Goal: Information Seeking & Learning: Check status

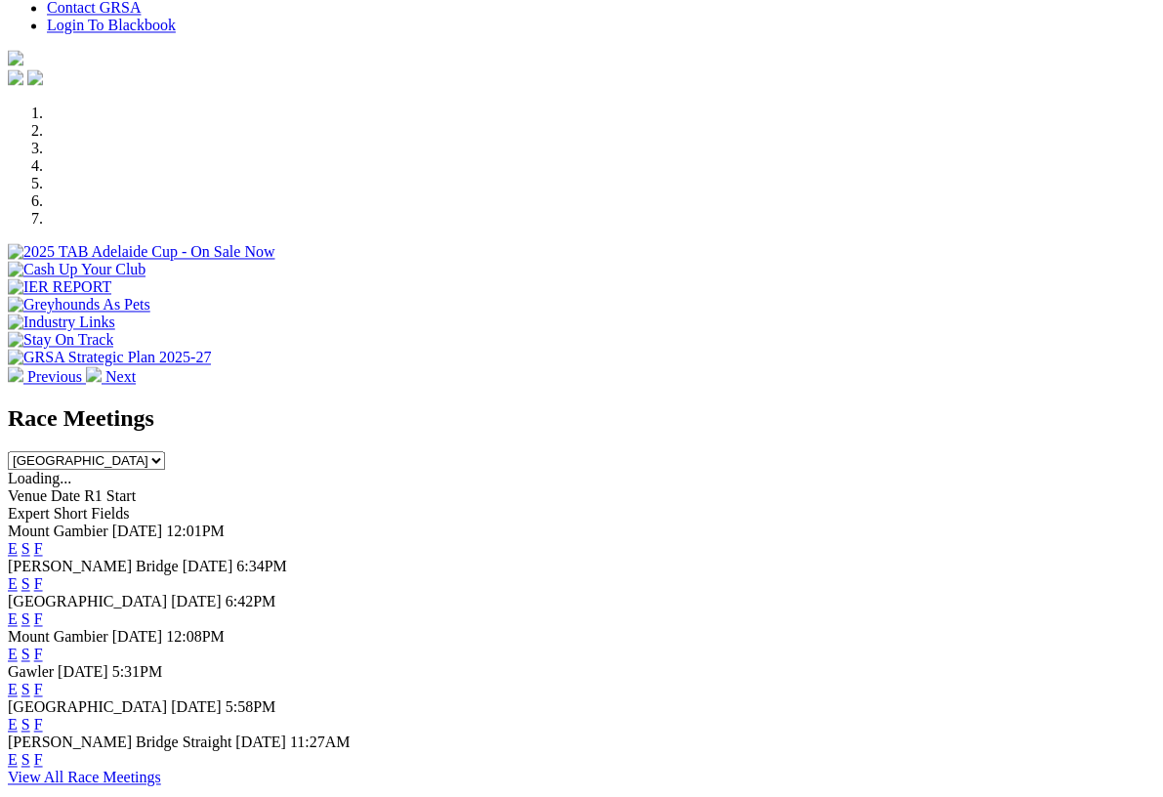
scroll to position [513, 0]
click at [43, 575] on link "F" at bounding box center [38, 583] width 9 height 17
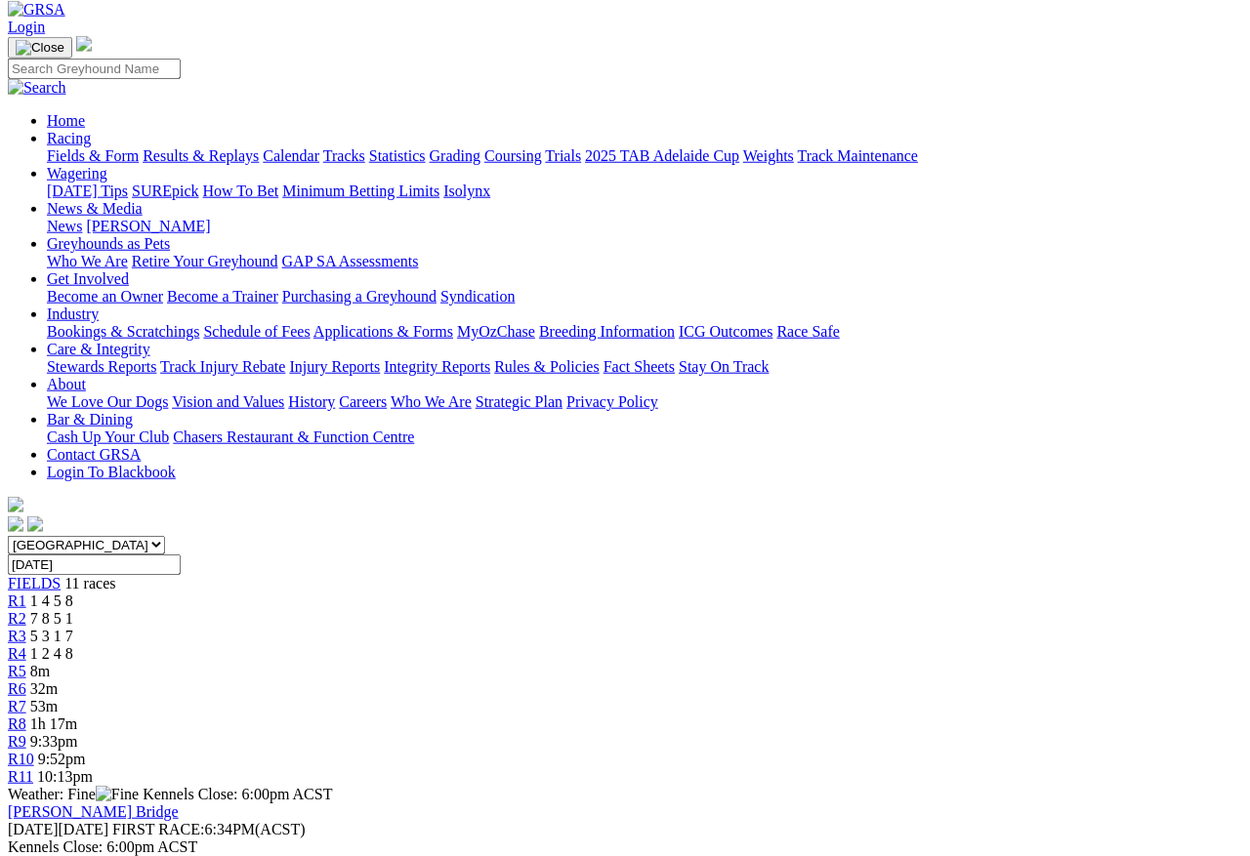
scroll to position [0, 18]
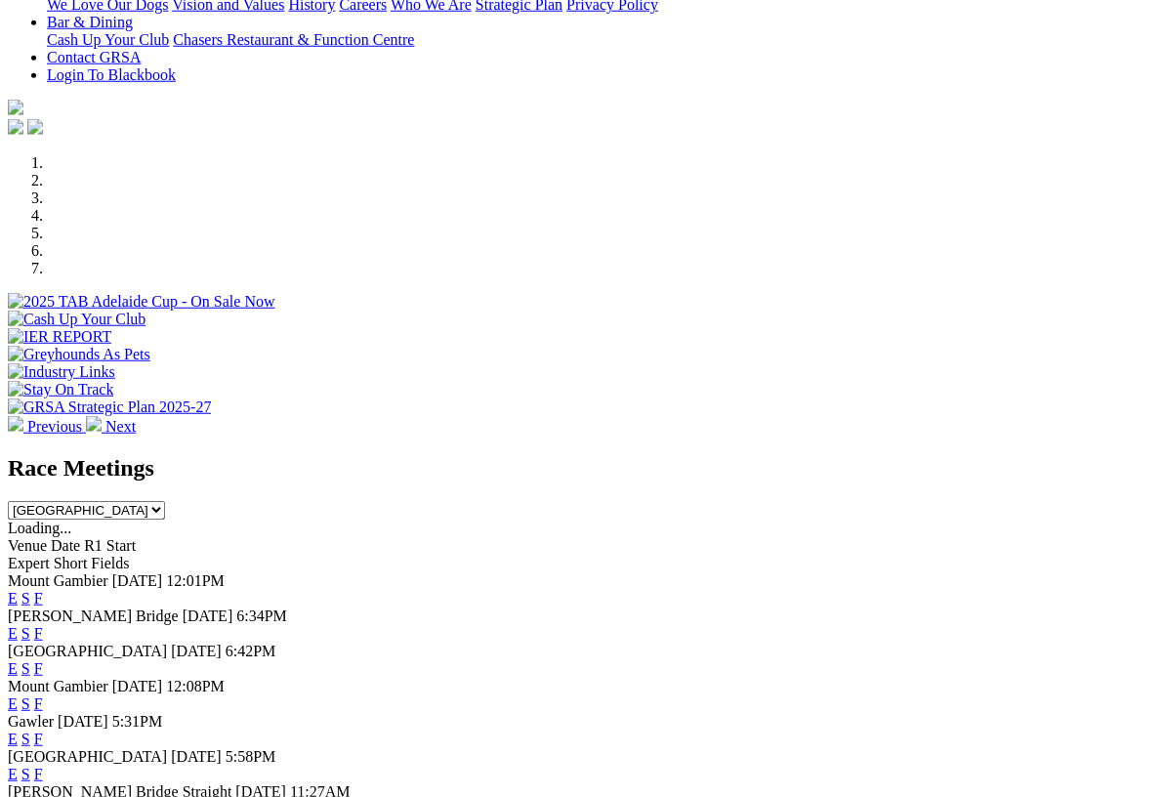
scroll to position [464, 0]
click at [43, 659] on link "F" at bounding box center [38, 667] width 9 height 17
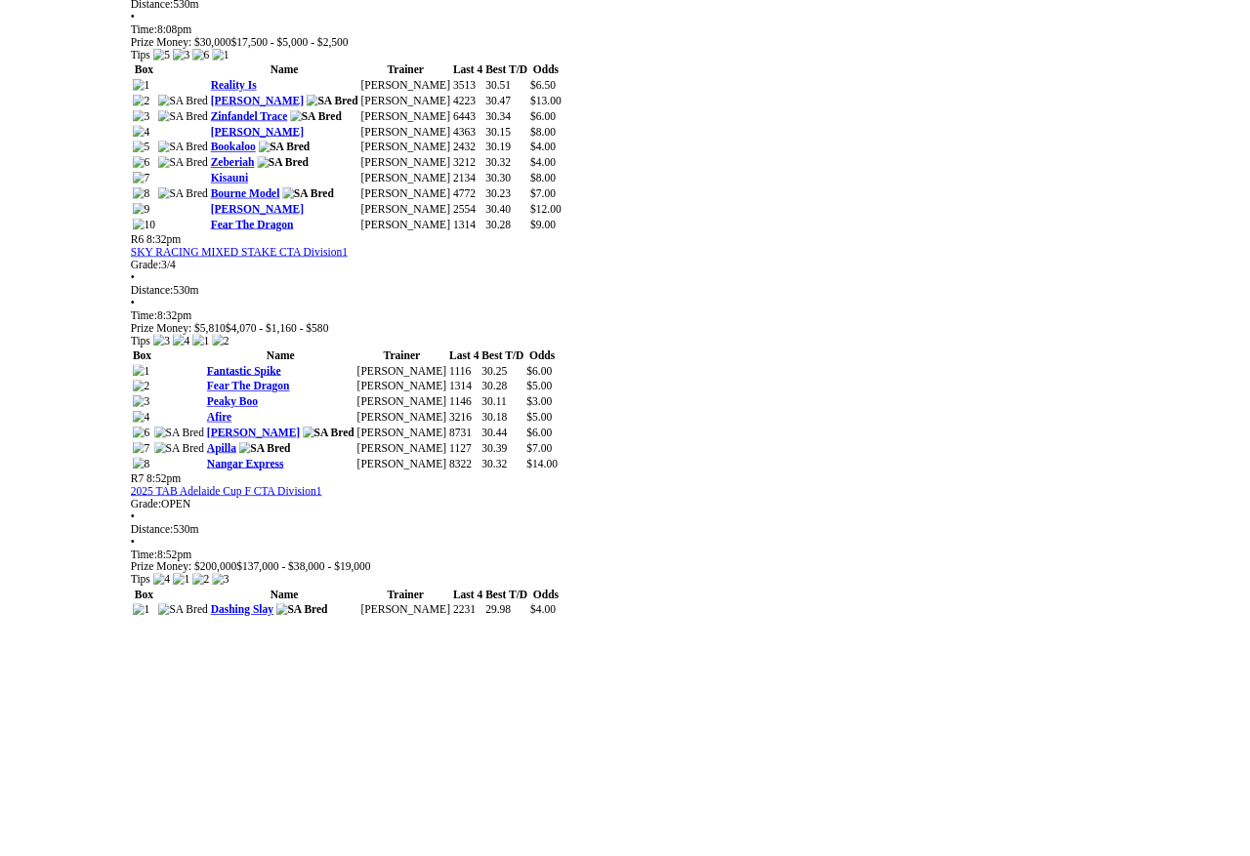
scroll to position [2752, 63]
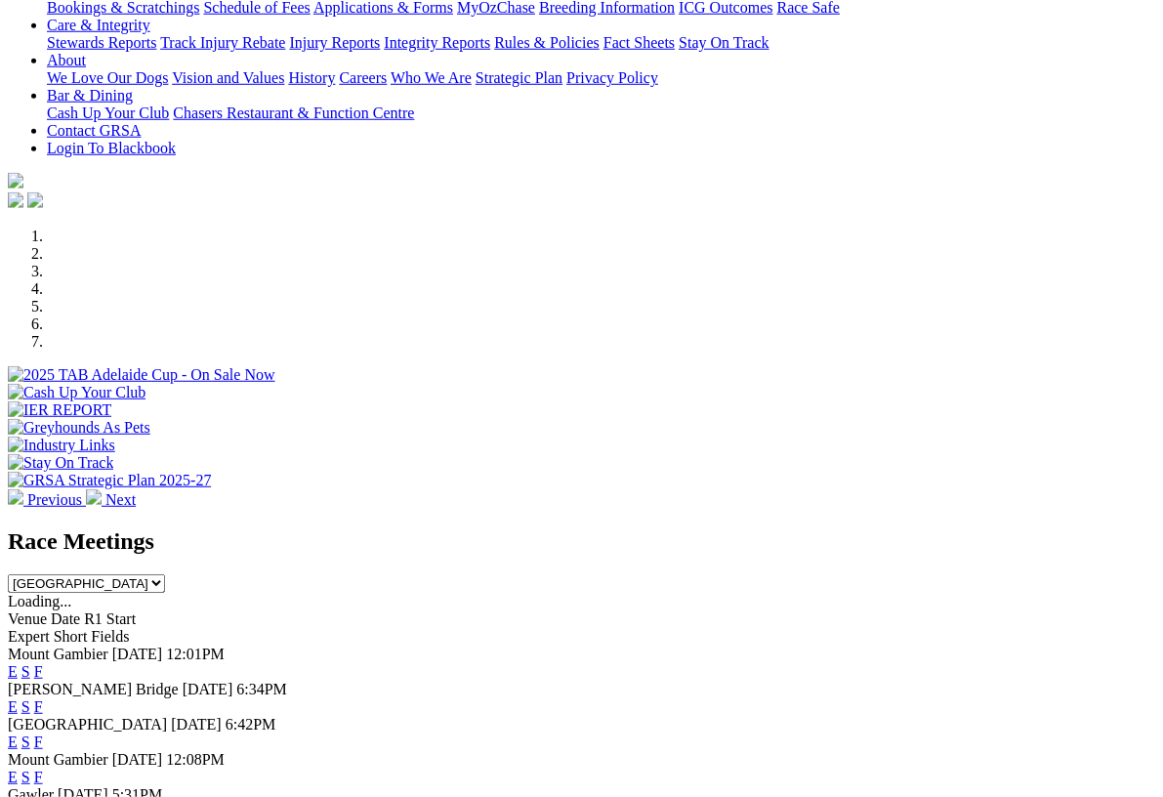
scroll to position [390, 0]
click at [43, 663] on link "F" at bounding box center [38, 671] width 9 height 17
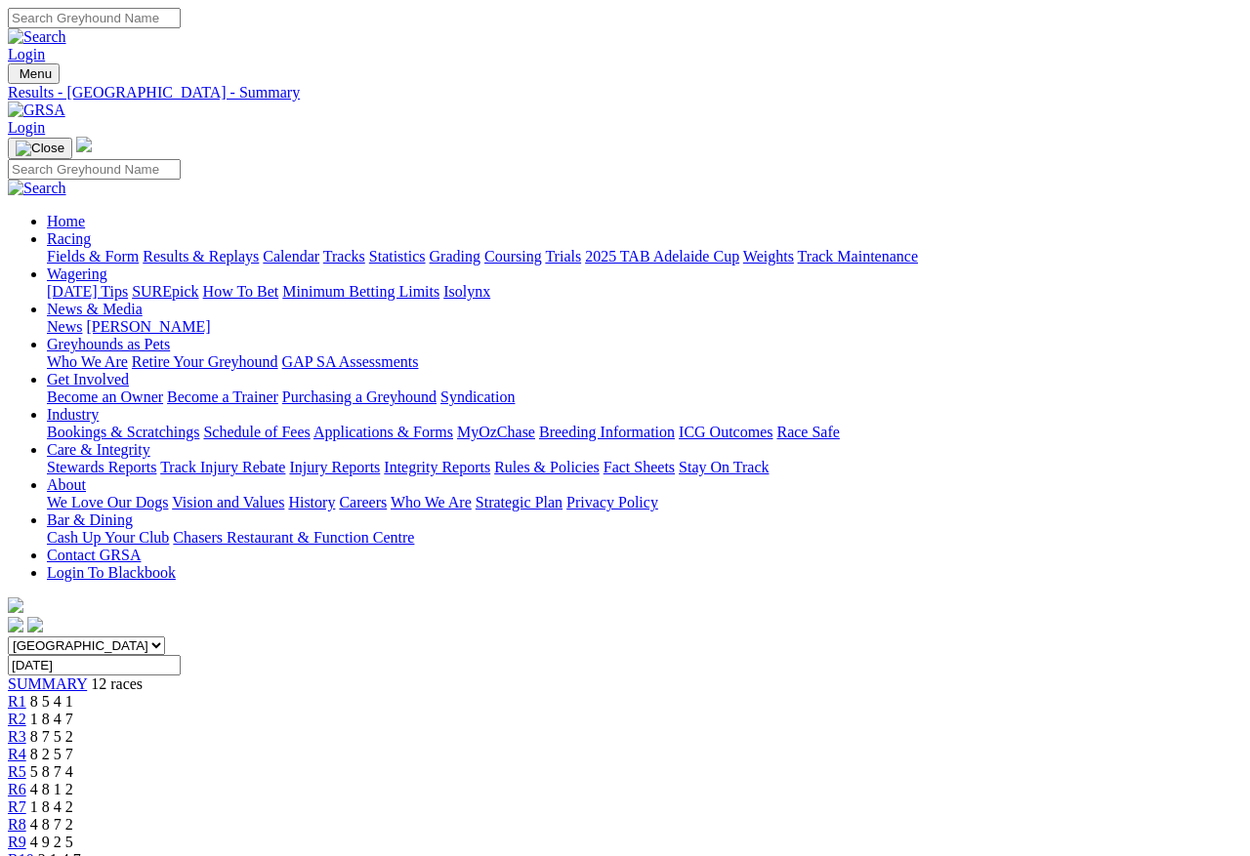
scroll to position [9, 0]
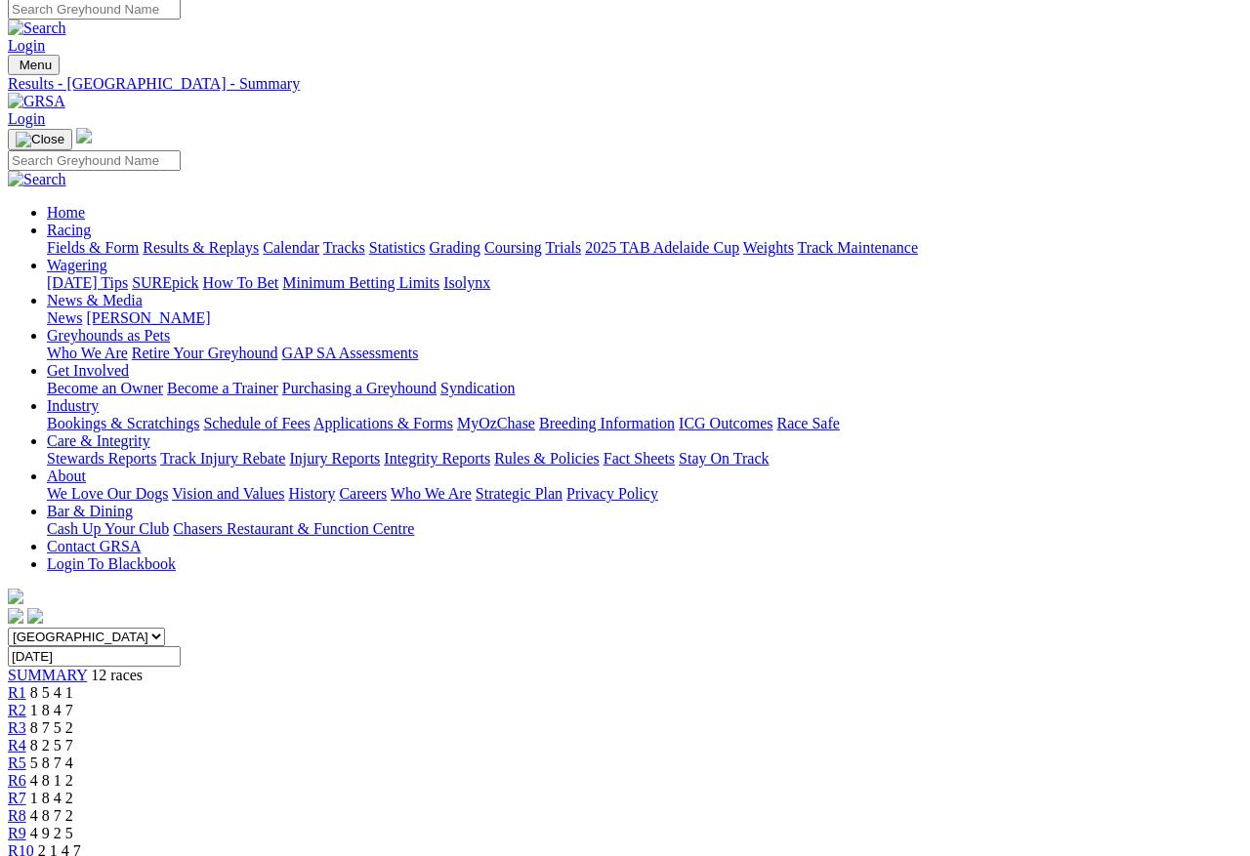
click at [26, 685] on span "R1" at bounding box center [17, 693] width 19 height 17
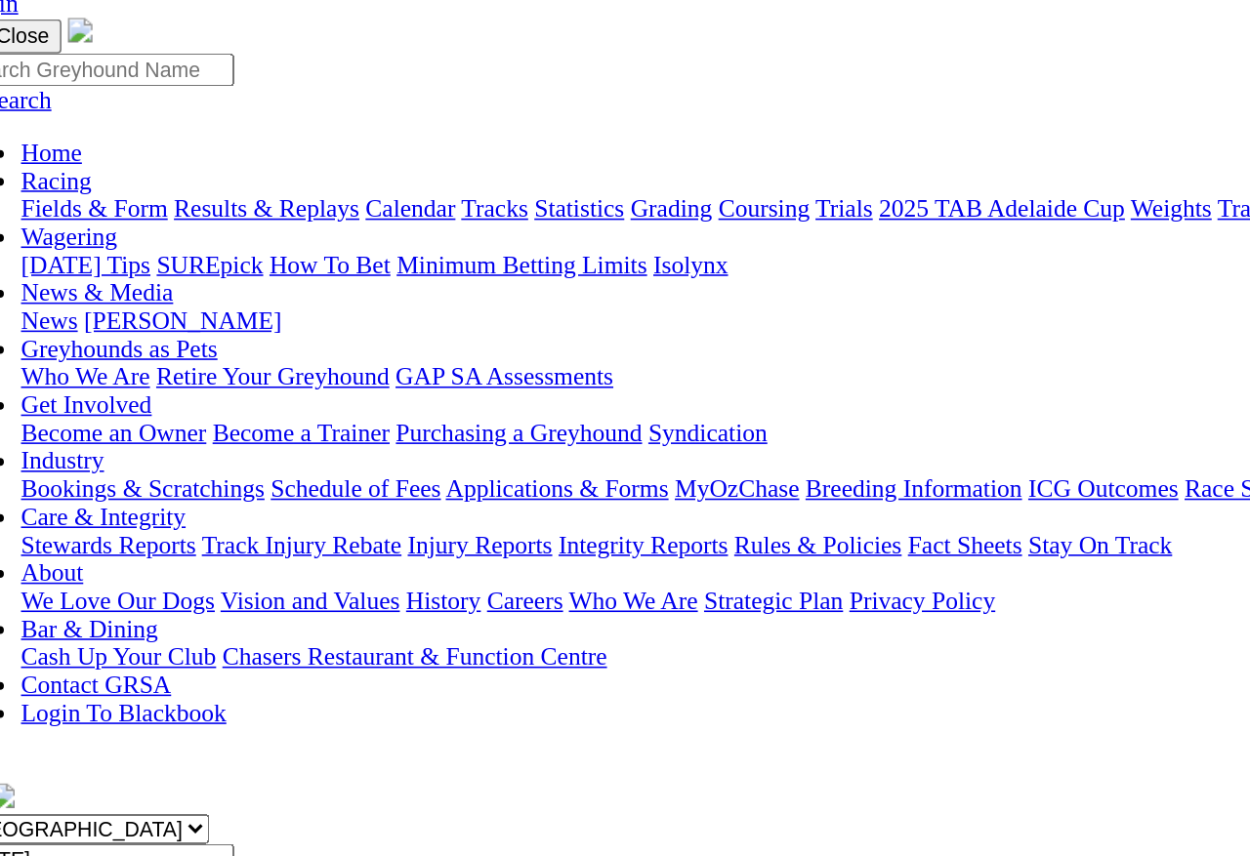
scroll to position [124, 15]
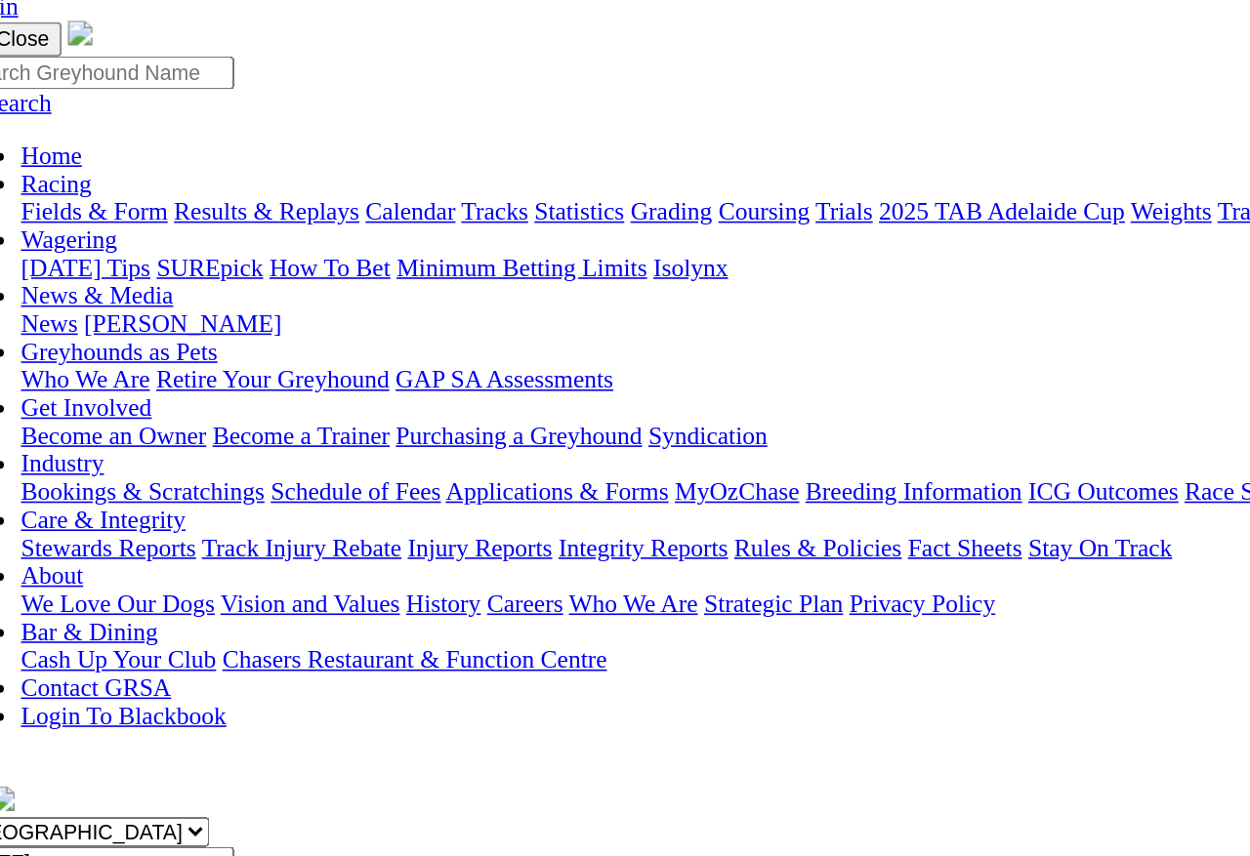
click at [12, 587] on span "R2" at bounding box center [2, 595] width 19 height 17
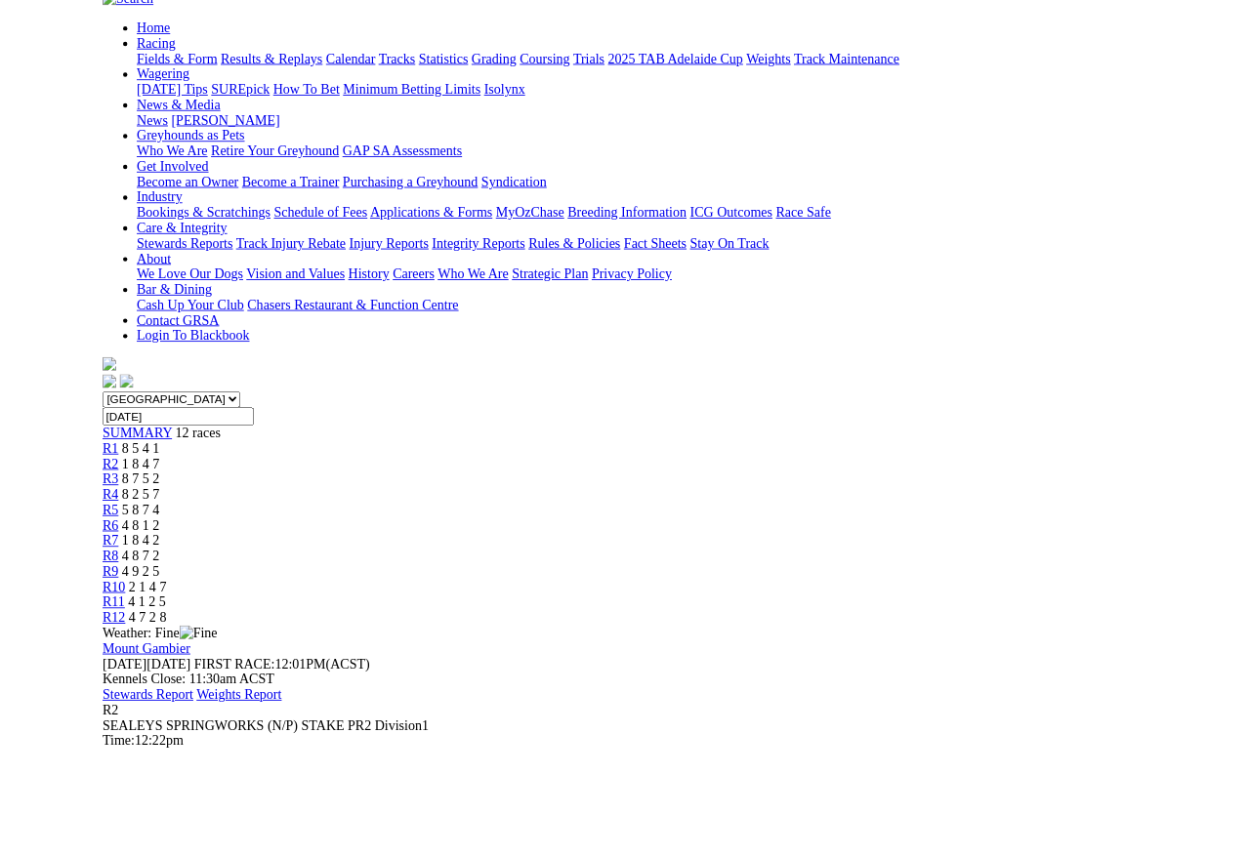
scroll to position [257, 0]
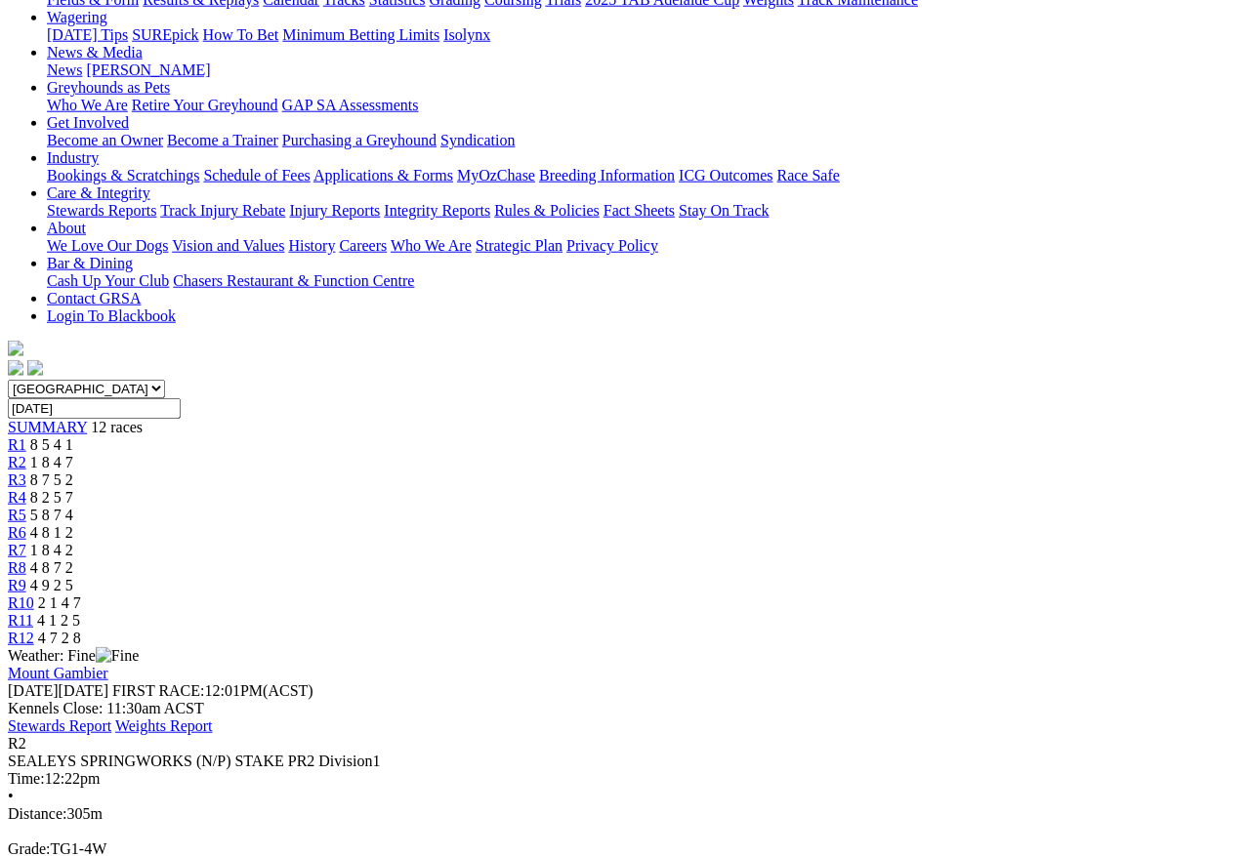
click at [26, 472] on span "R3" at bounding box center [17, 480] width 19 height 17
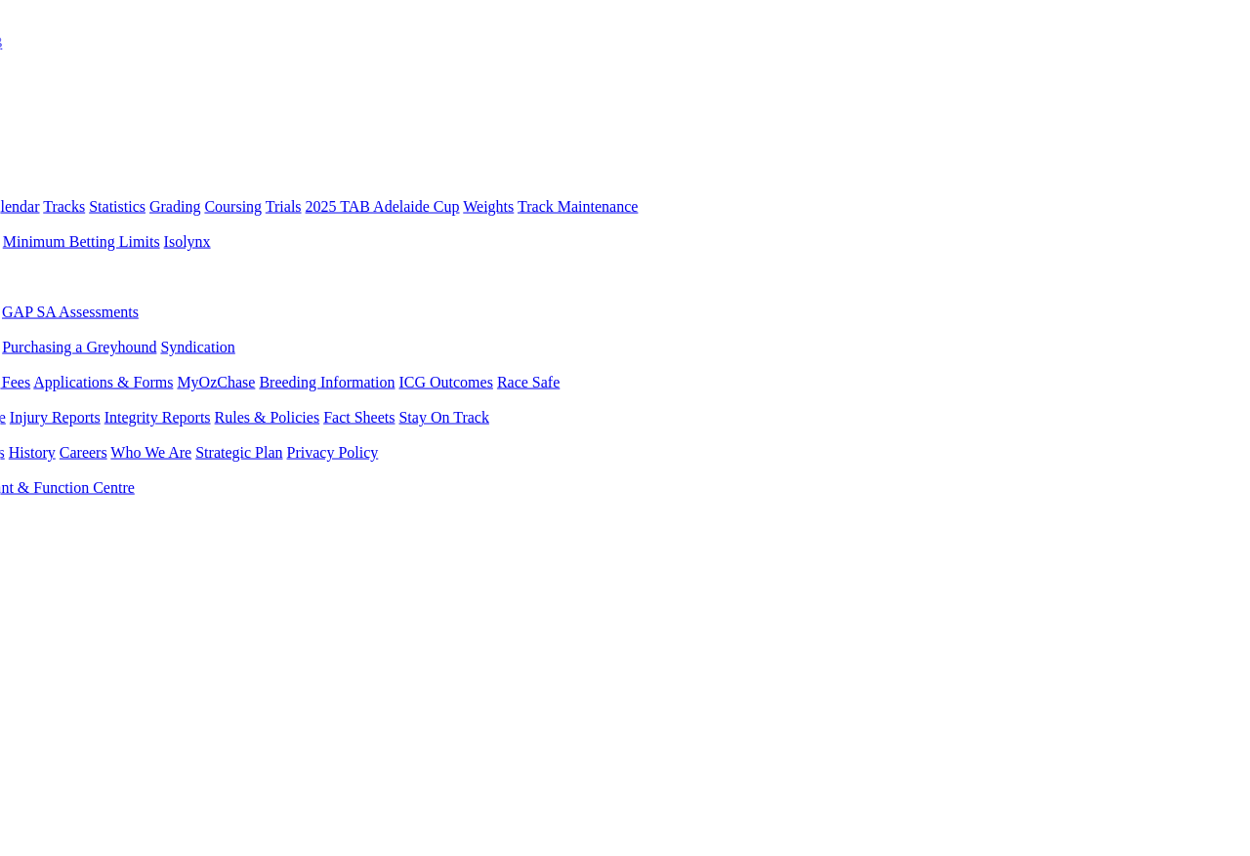
scroll to position [0, 280]
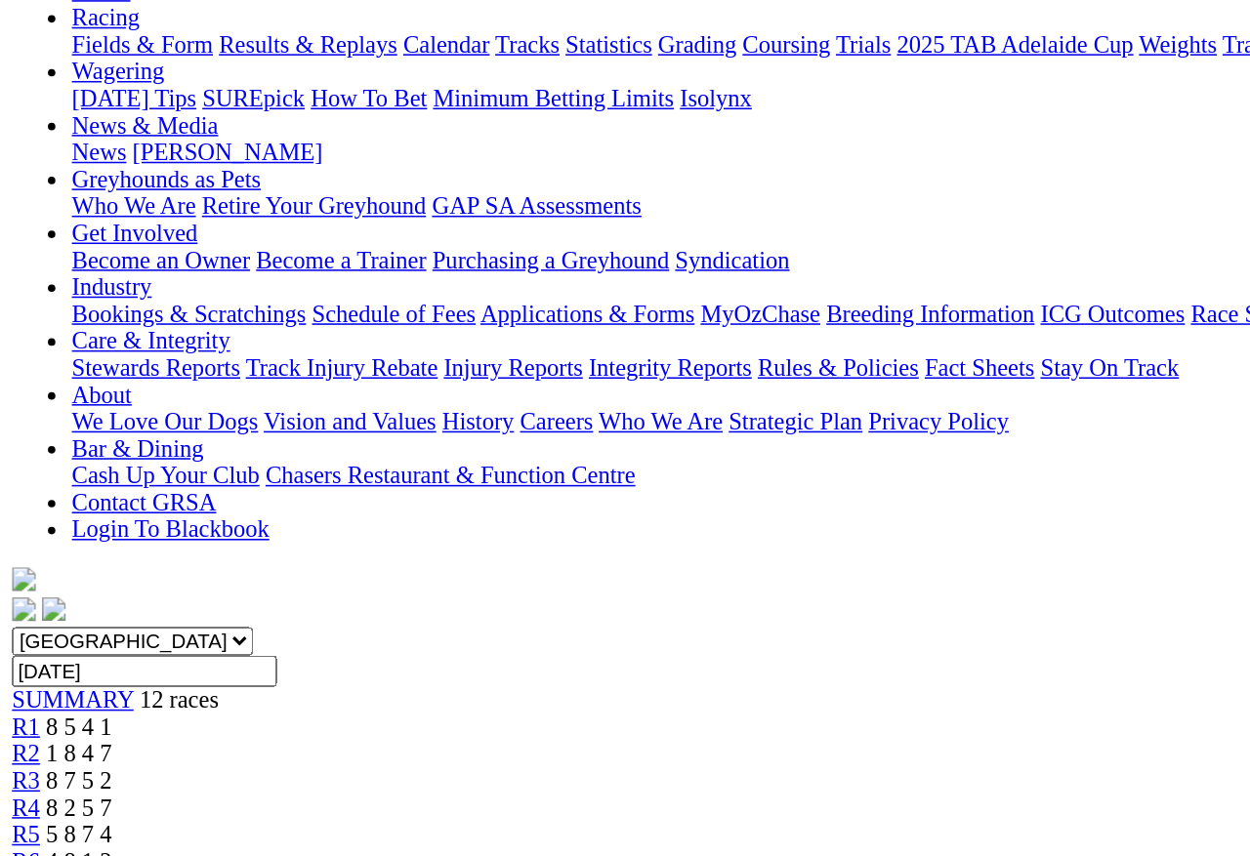
scroll to position [227, 0]
click at [26, 537] on span "R5" at bounding box center [17, 545] width 19 height 17
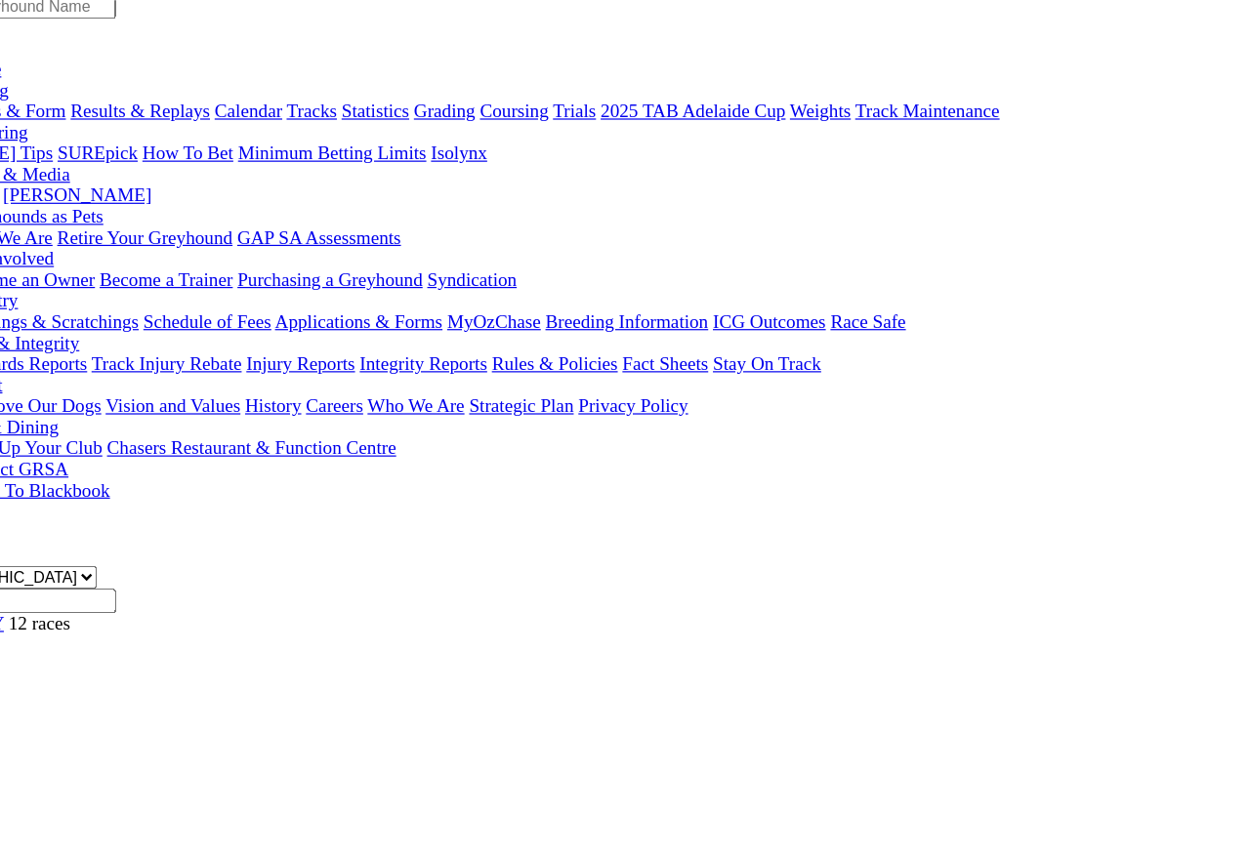
scroll to position [124, 0]
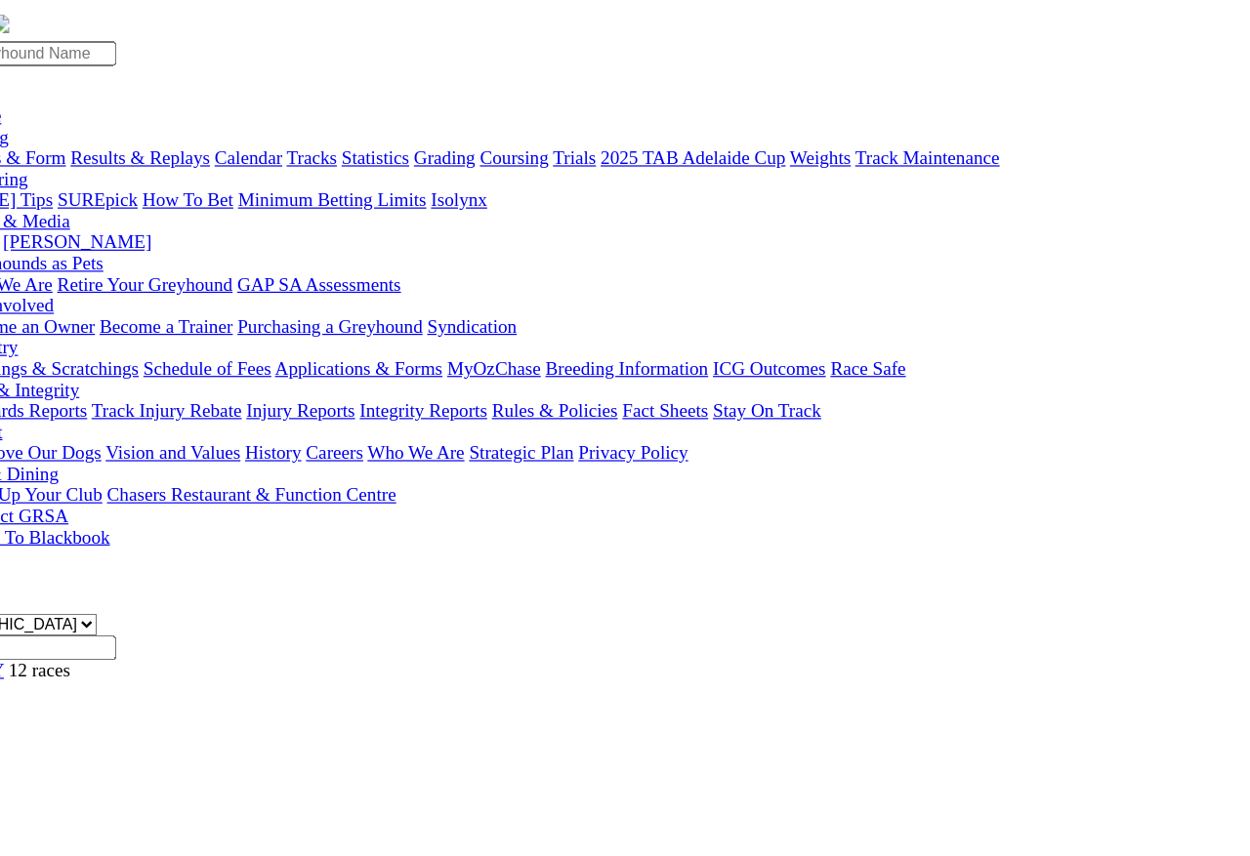
click at [26, 657] on span "R6" at bounding box center [17, 665] width 19 height 17
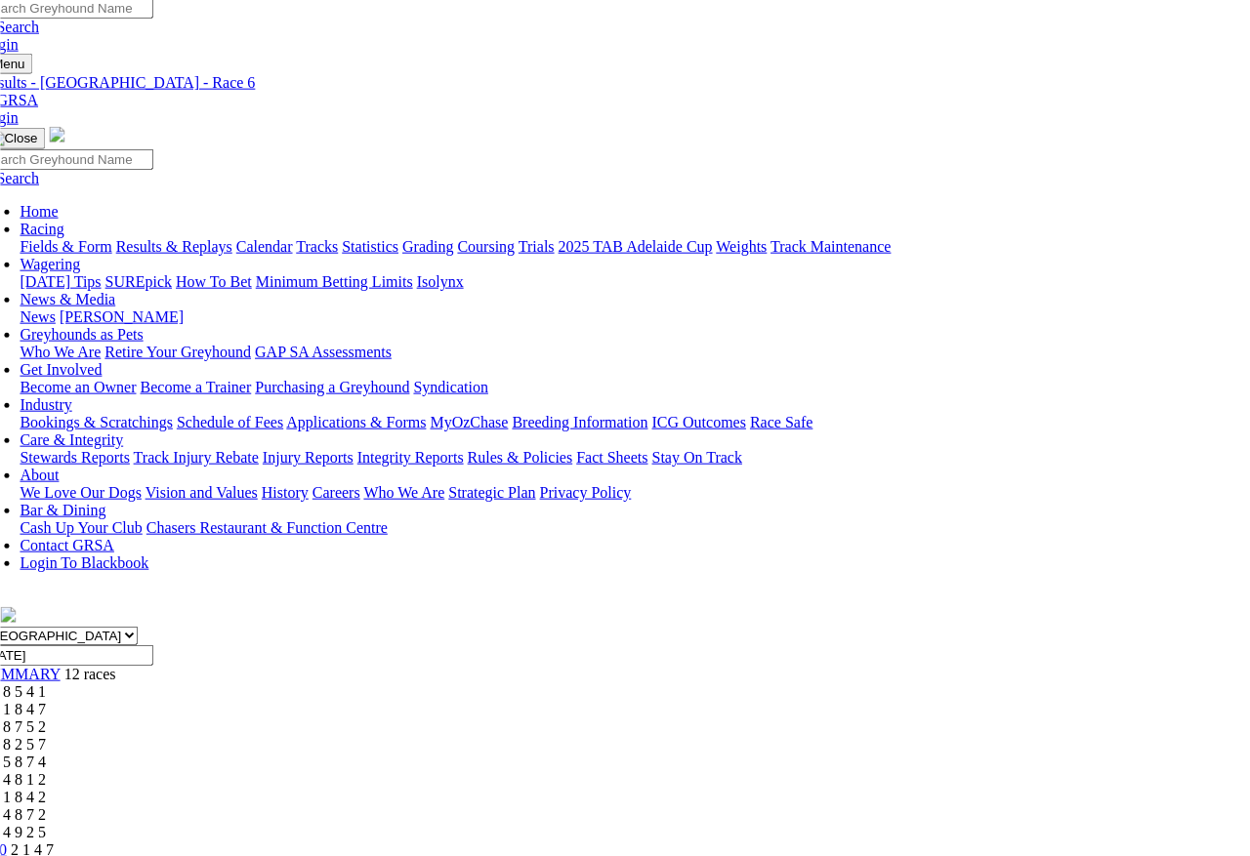
scroll to position [0, 27]
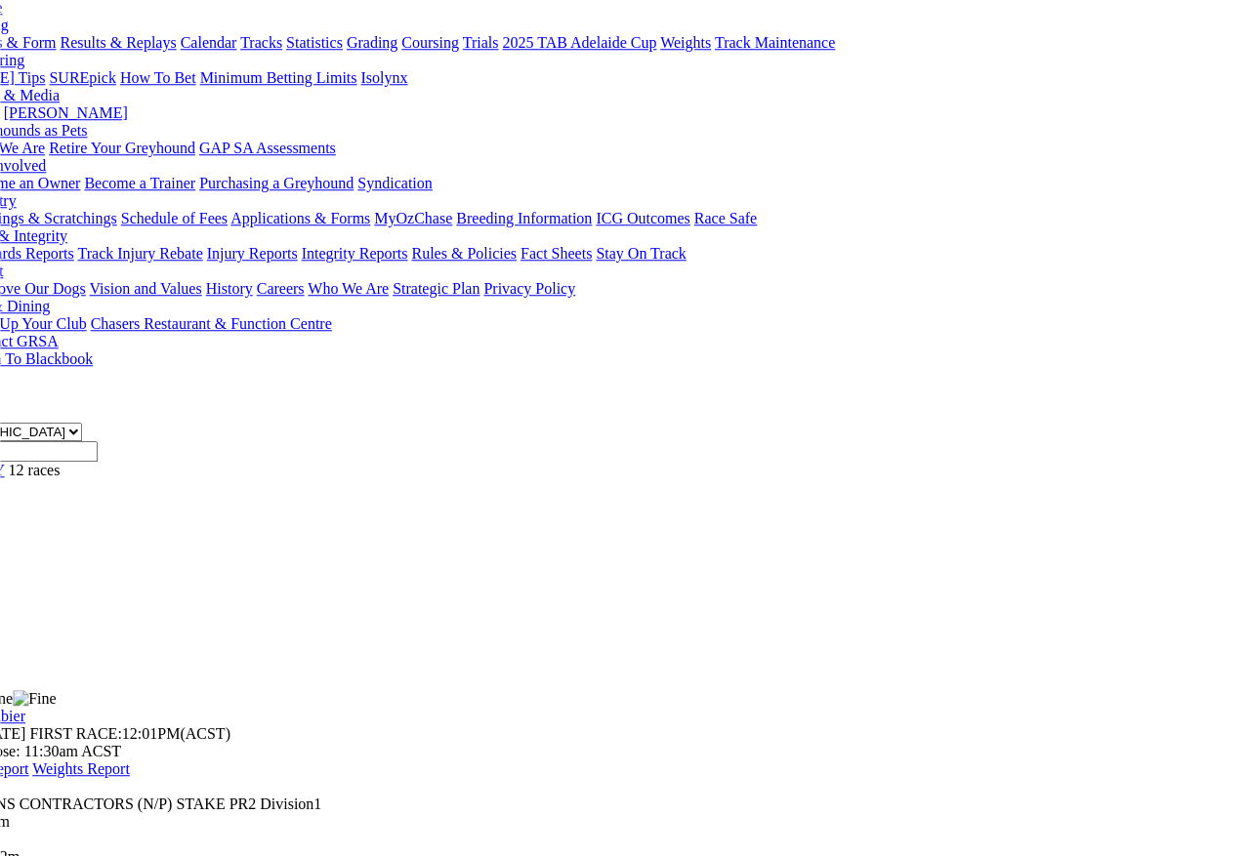
scroll to position [214, 89]
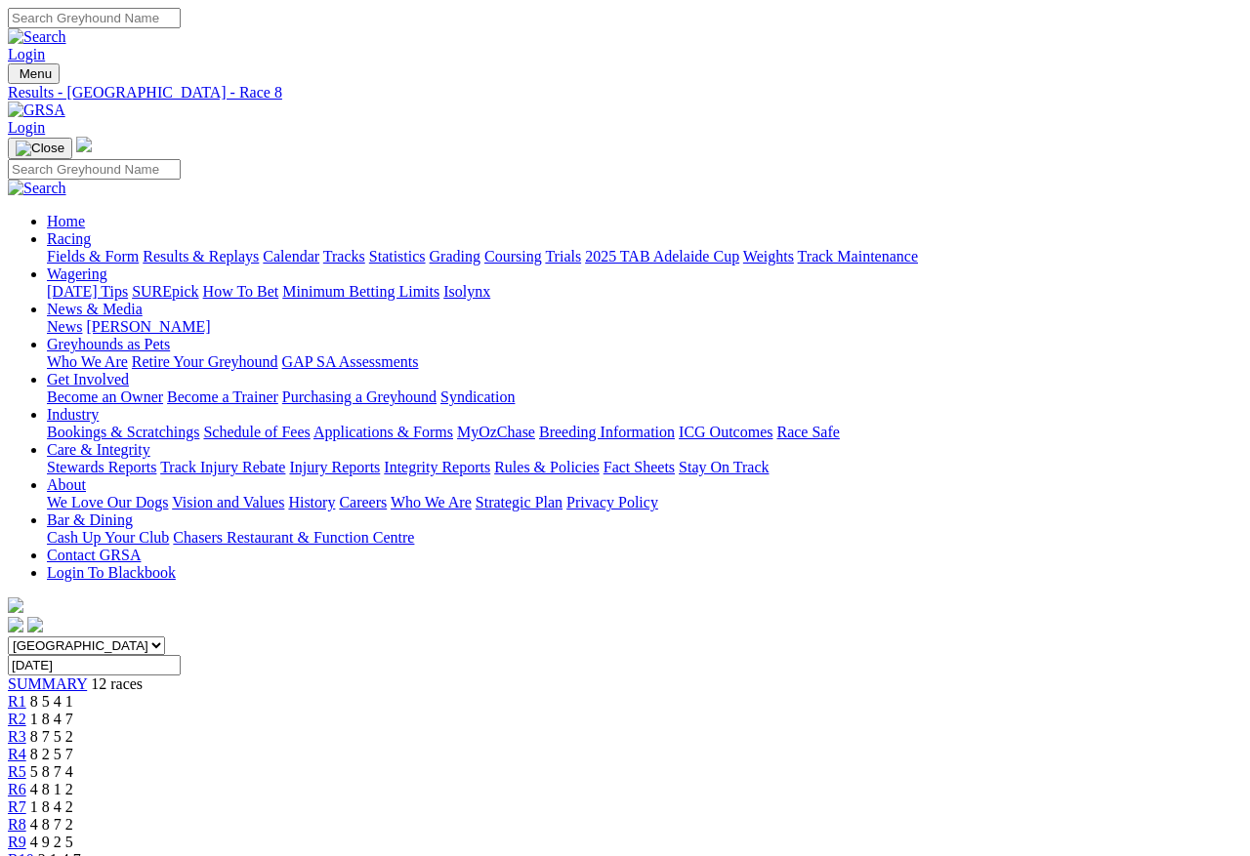
scroll to position [9, 0]
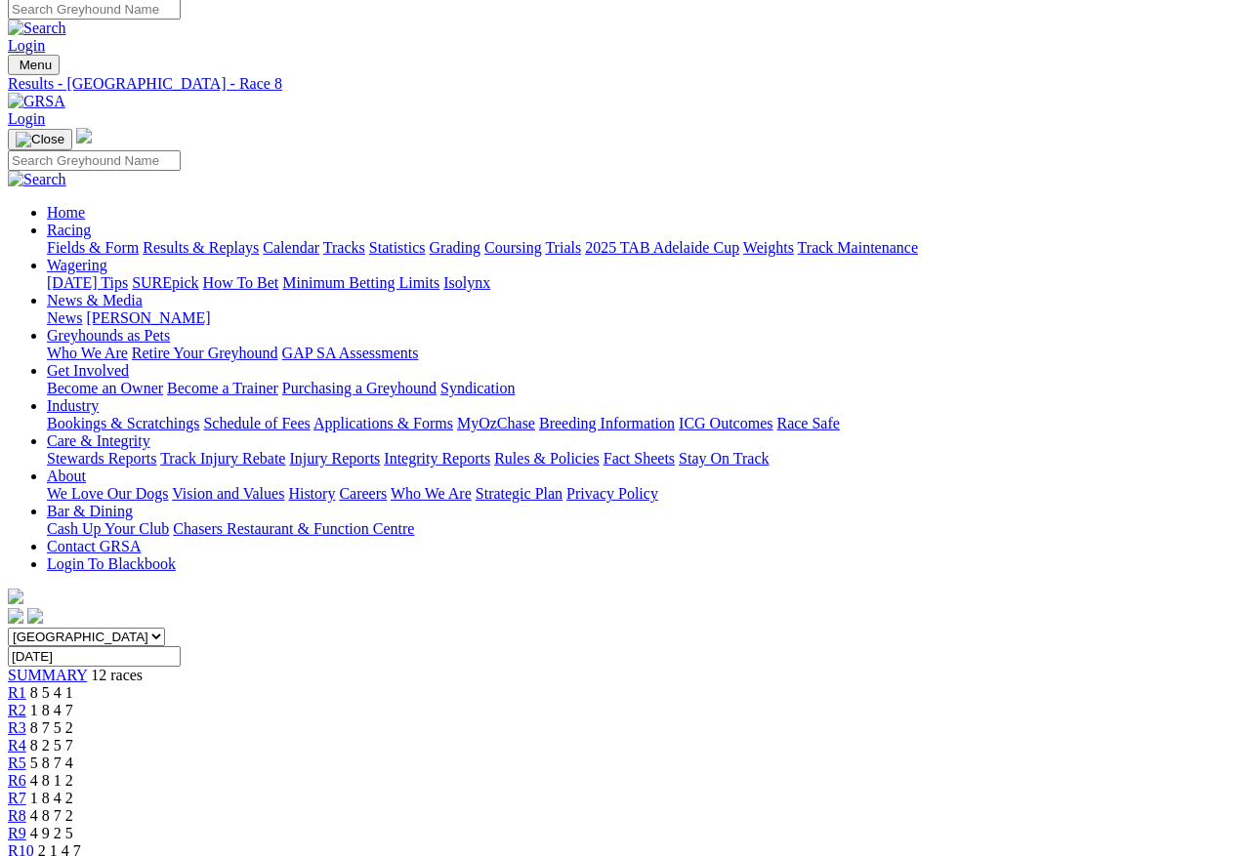
click at [995, 239] on div "Fields & Form Results & Replays Calendar Tracks Statistics Grading Coursing Tri…" at bounding box center [644, 248] width 1195 height 18
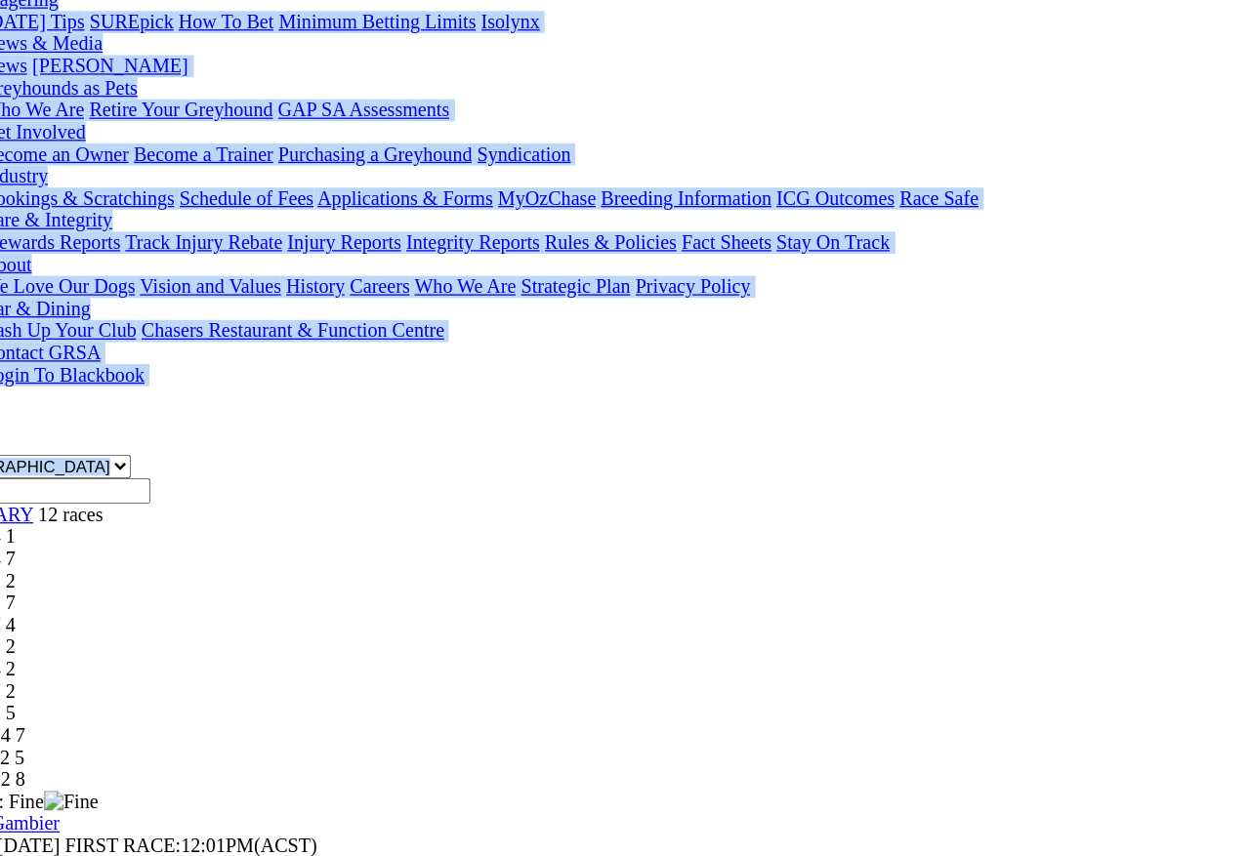
scroll to position [202, 0]
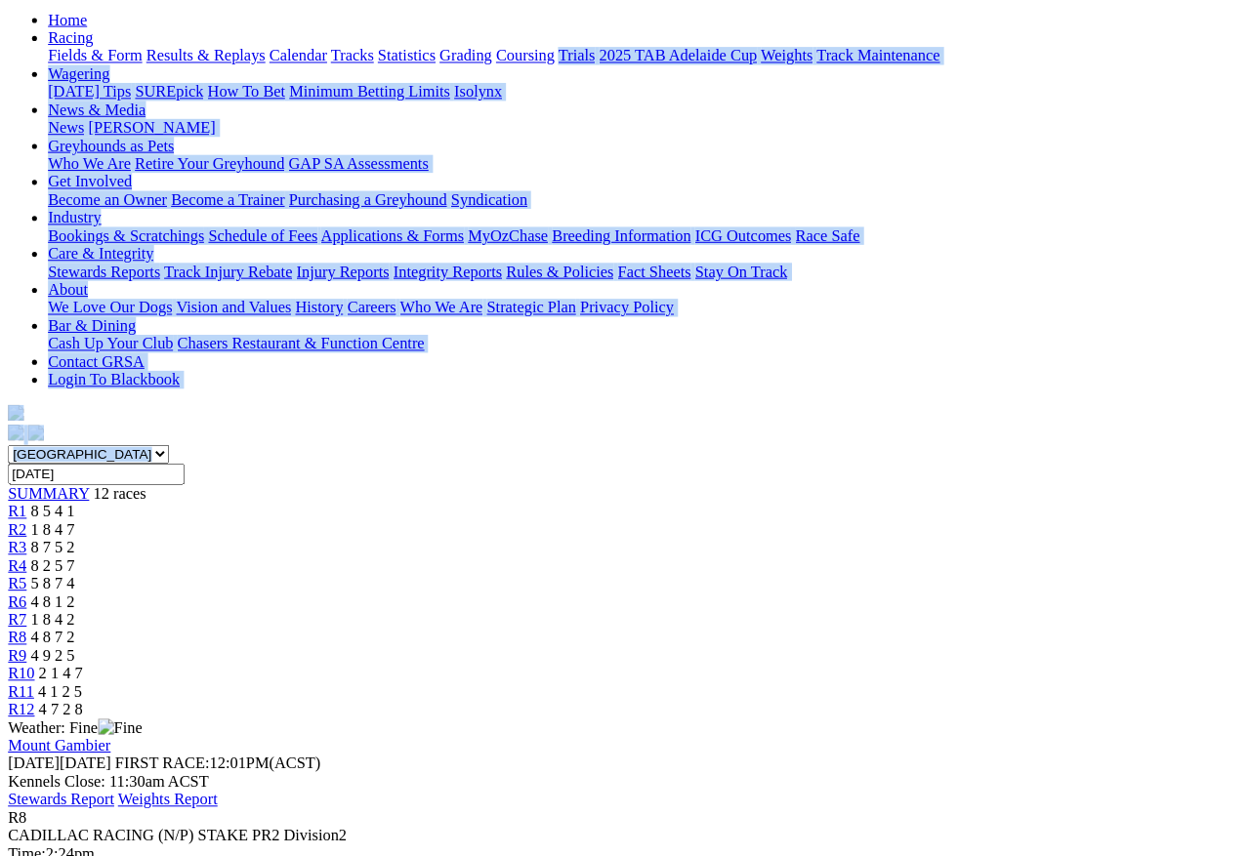
click at [26, 632] on span "R9" at bounding box center [17, 640] width 19 height 17
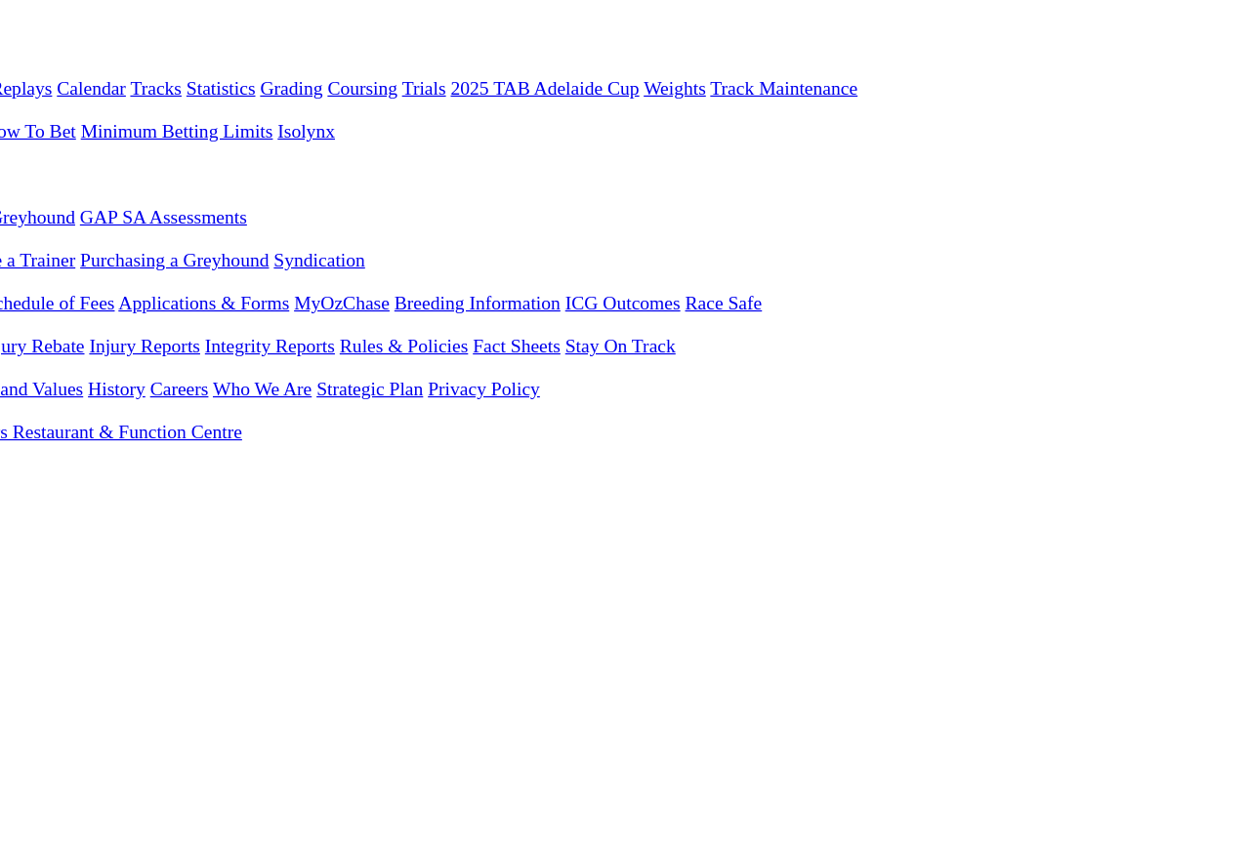
scroll to position [97, 2]
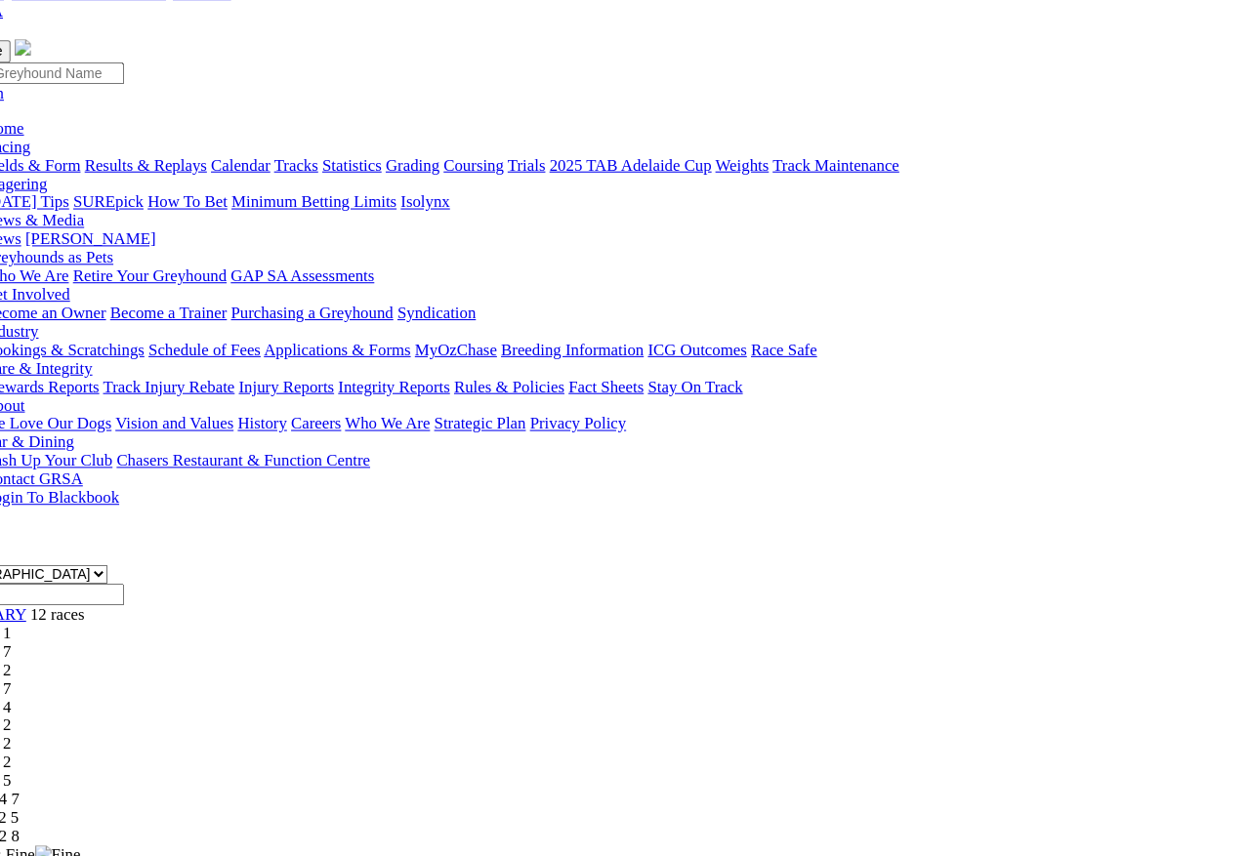
click at [32, 755] on span "R10" at bounding box center [19, 763] width 26 height 17
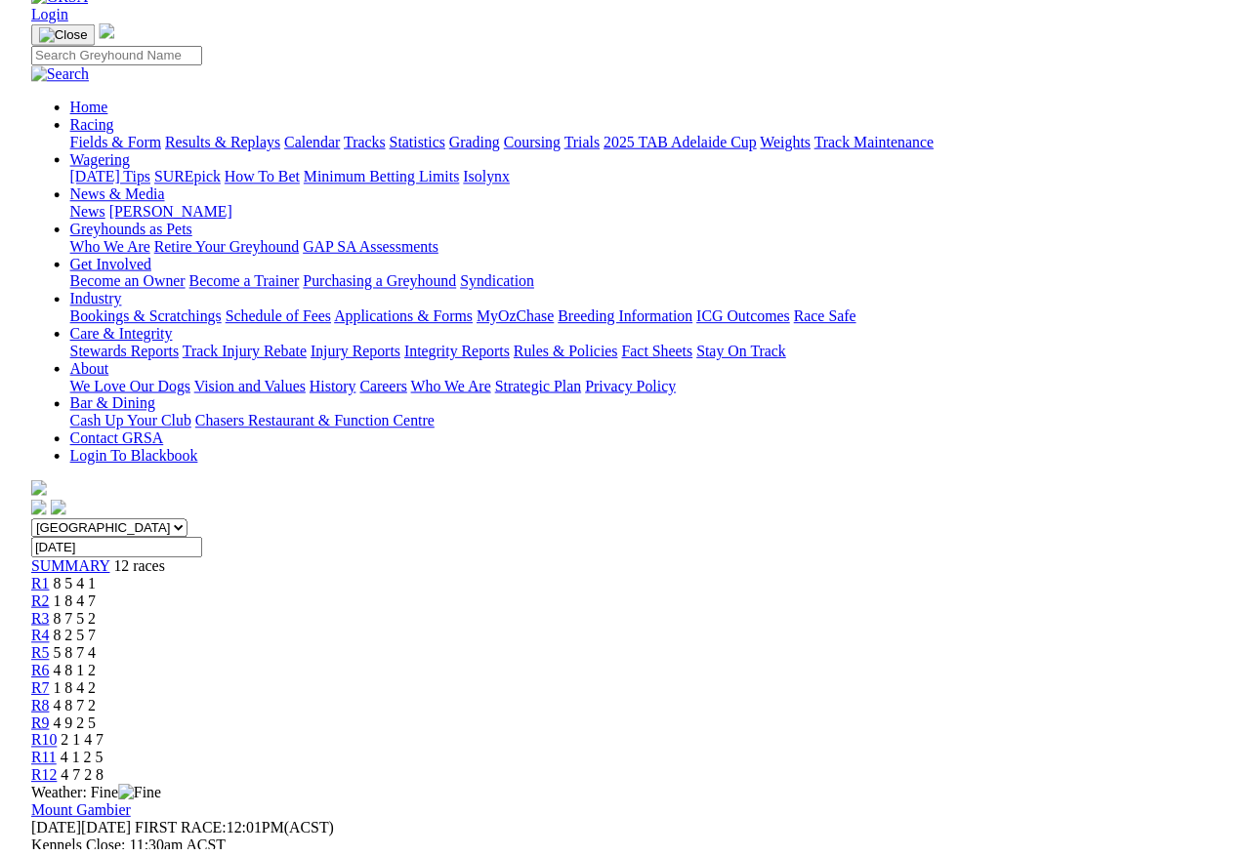
scroll to position [97, 0]
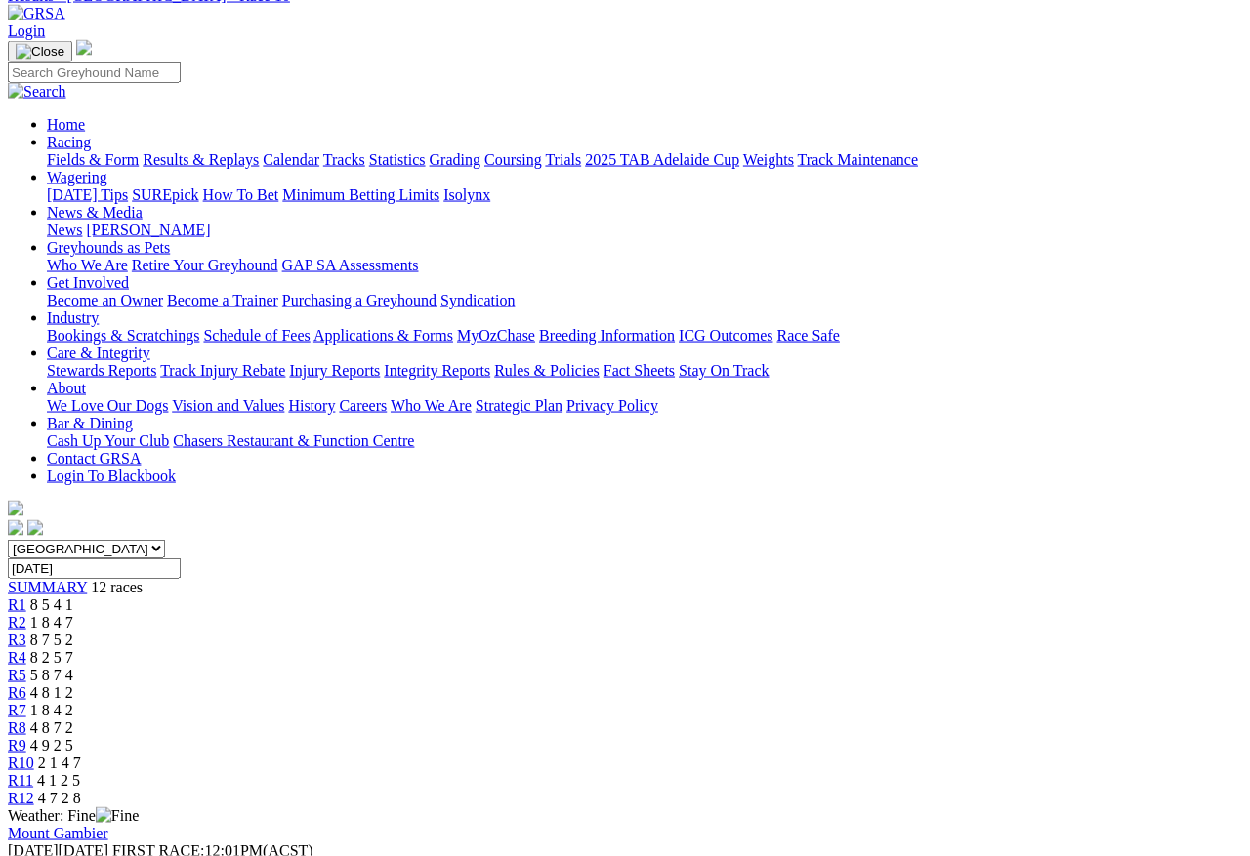
click at [33, 763] on span "R11" at bounding box center [20, 780] width 25 height 17
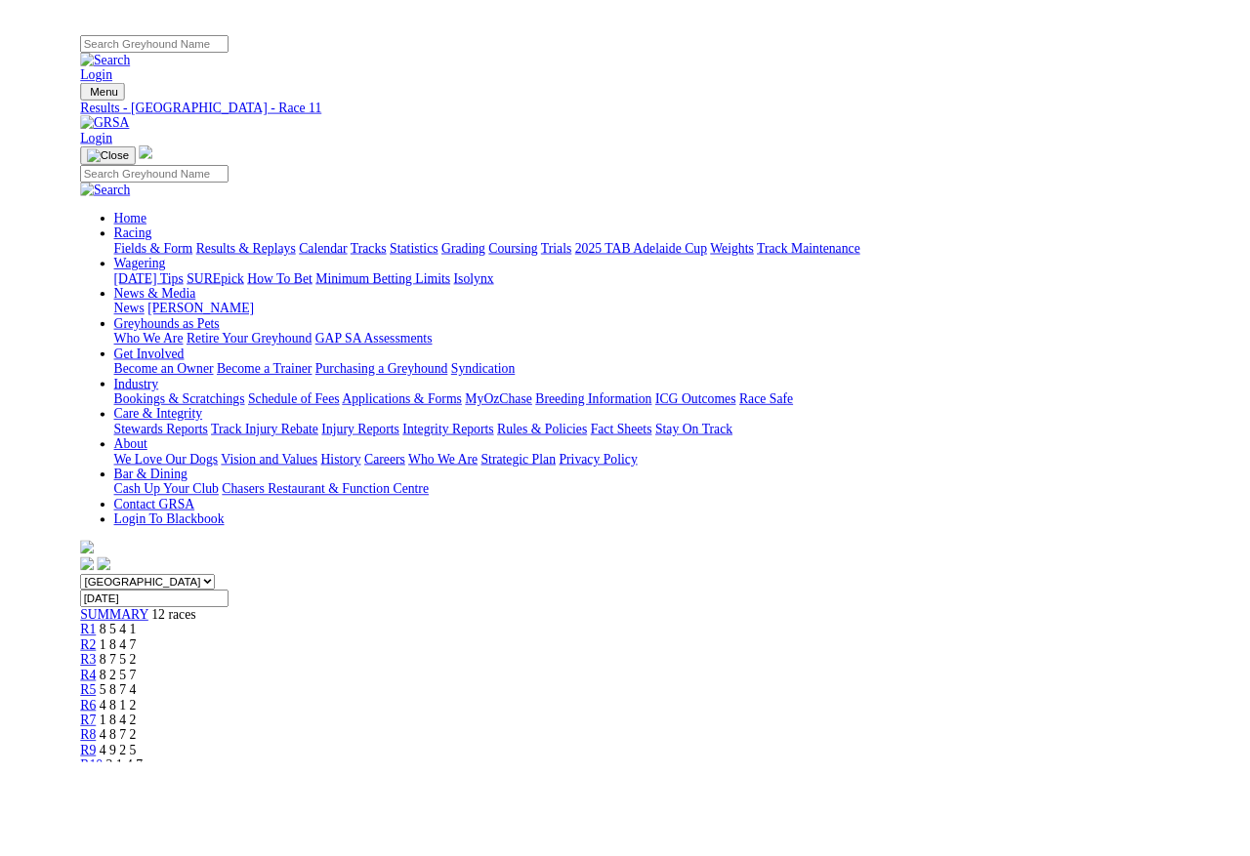
scroll to position [16, 0]
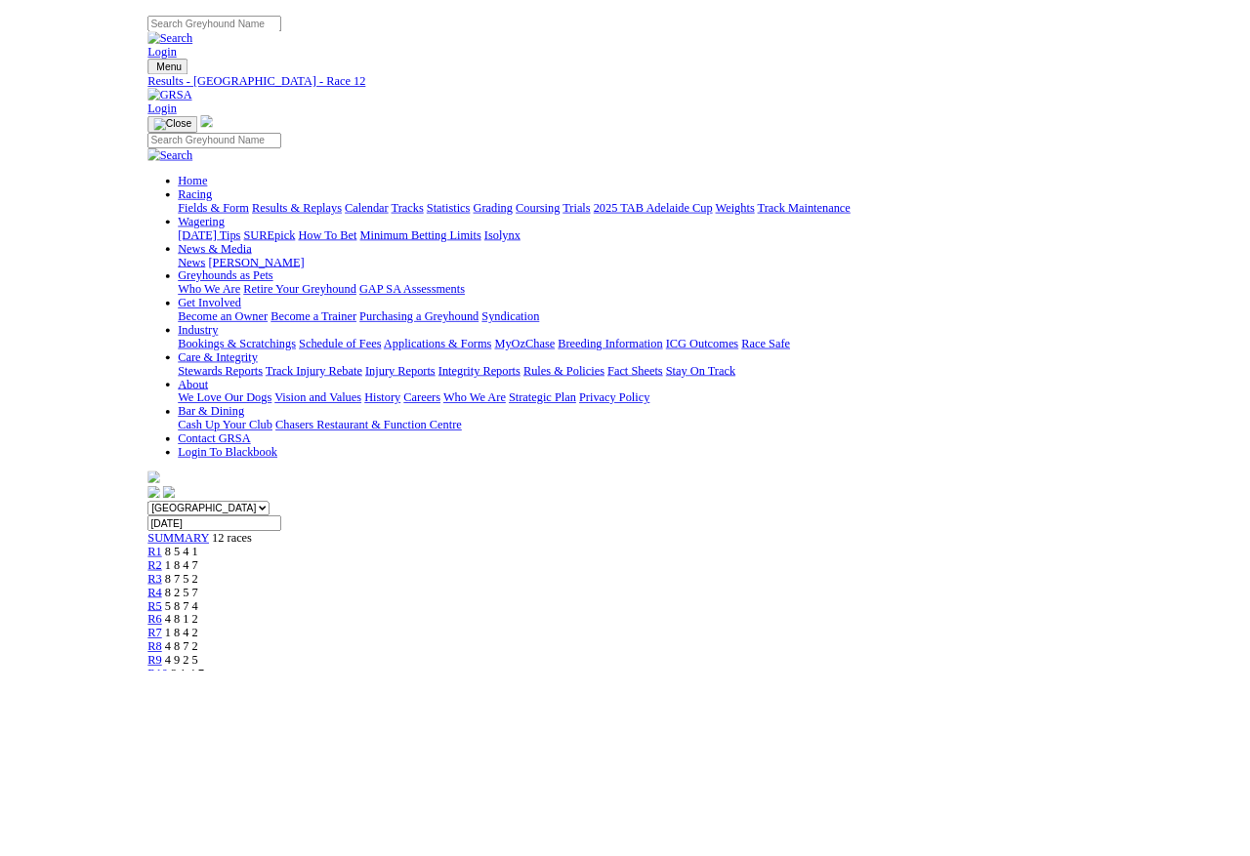
scroll to position [79, 0]
